Goal: Information Seeking & Learning: Learn about a topic

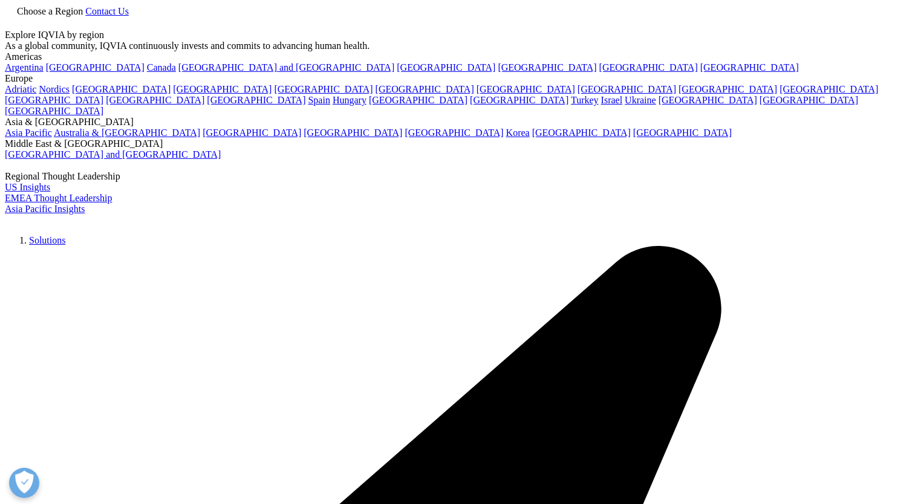
scroll to position [352, 0]
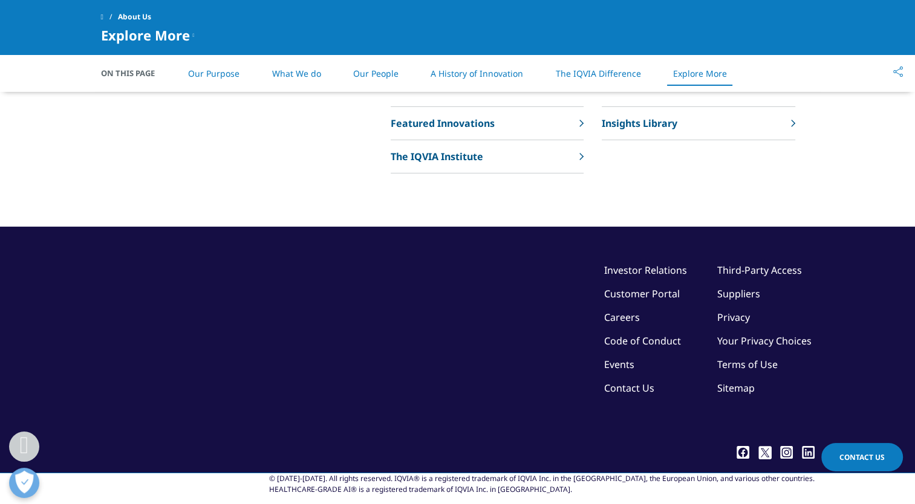
scroll to position [2792, 0]
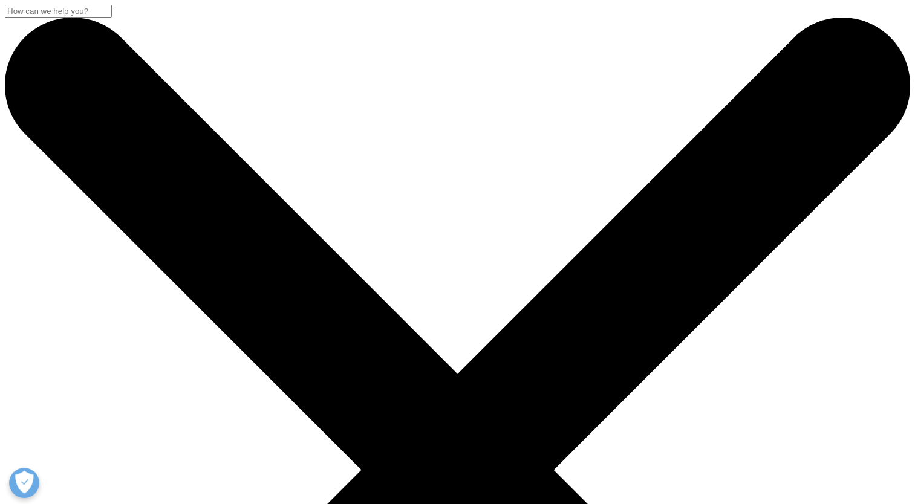
drag, startPoint x: 914, startPoint y: 57, endPoint x: 916, endPoint y: 68, distance: 11.6
